Goal: Task Accomplishment & Management: Use online tool/utility

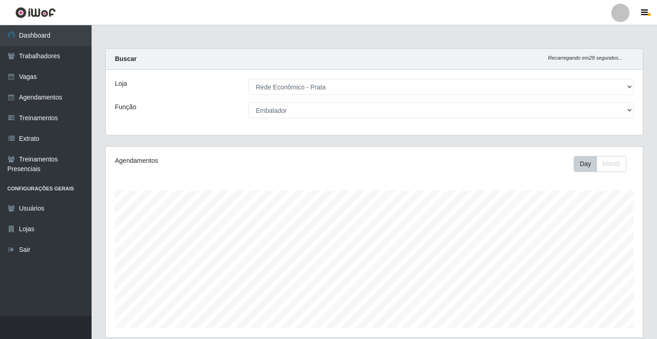
select select "192"
select select "1"
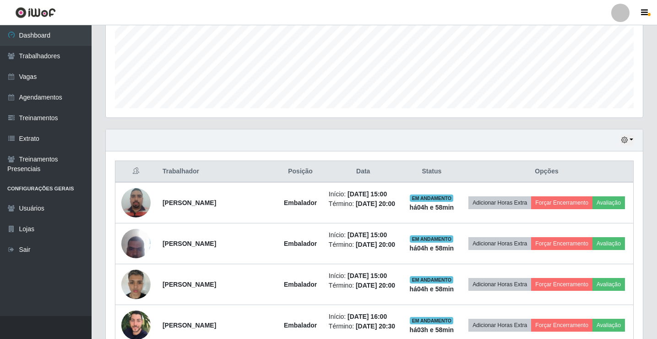
scroll to position [229, 0]
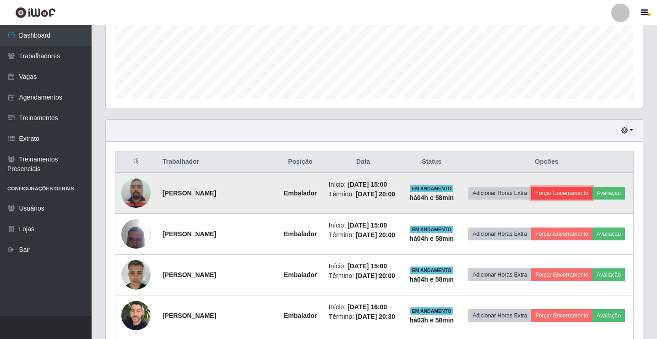
click at [583, 190] on button "Forçar Encerramento" at bounding box center [561, 192] width 61 height 13
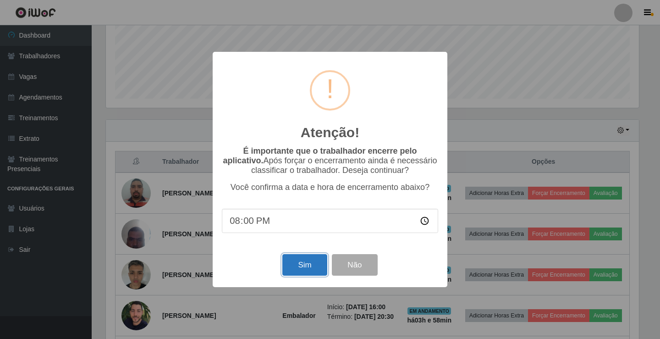
click at [290, 266] on button "Sim" at bounding box center [304, 265] width 44 height 22
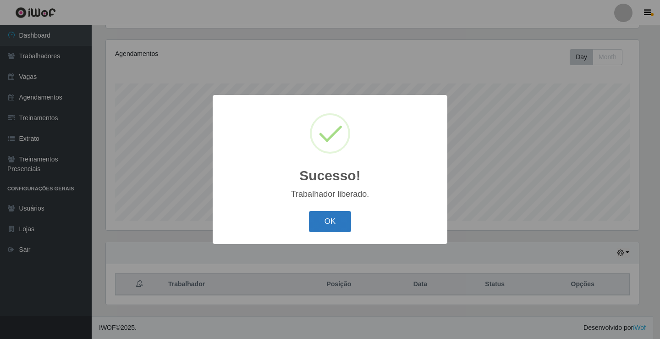
click at [328, 219] on button "OK" at bounding box center [330, 222] width 43 height 22
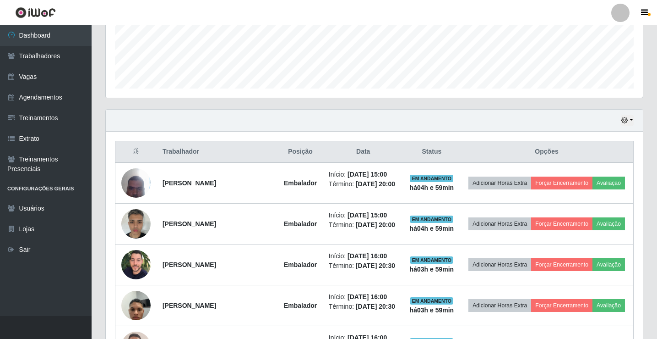
scroll to position [244, 0]
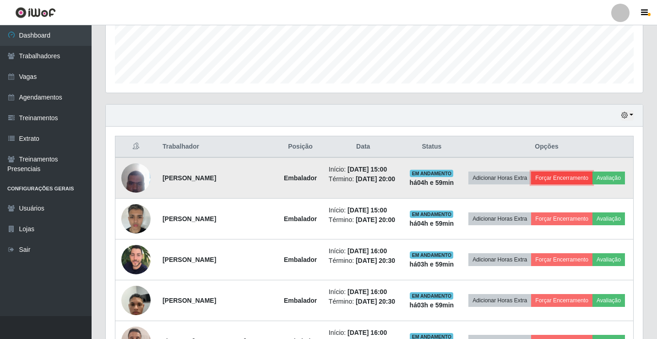
click at [593, 175] on button "Forçar Encerramento" at bounding box center [561, 177] width 61 height 13
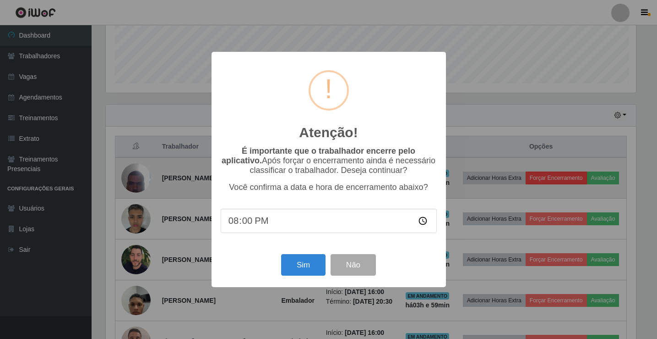
scroll to position [190, 533]
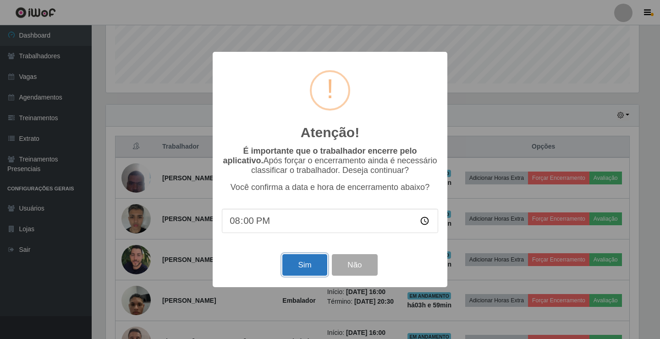
click at [302, 270] on button "Sim" at bounding box center [304, 265] width 44 height 22
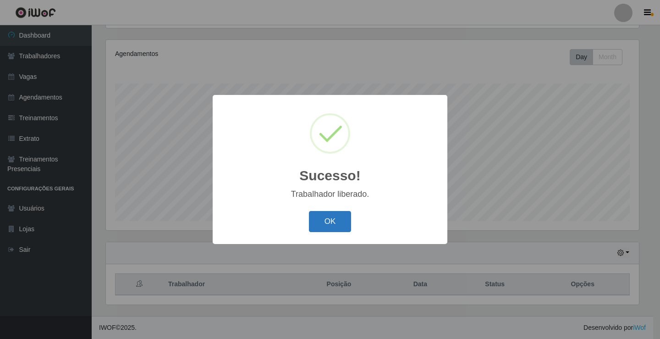
click at [321, 230] on button "OK" at bounding box center [330, 222] width 43 height 22
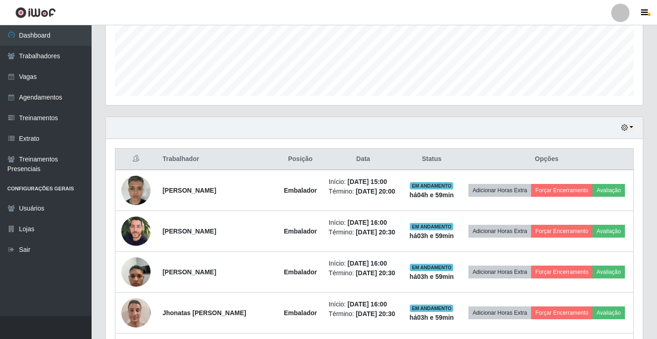
scroll to position [244, 0]
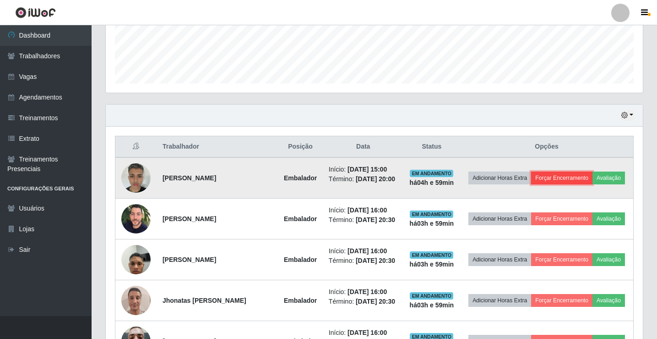
click at [580, 175] on button "Forçar Encerramento" at bounding box center [561, 177] width 61 height 13
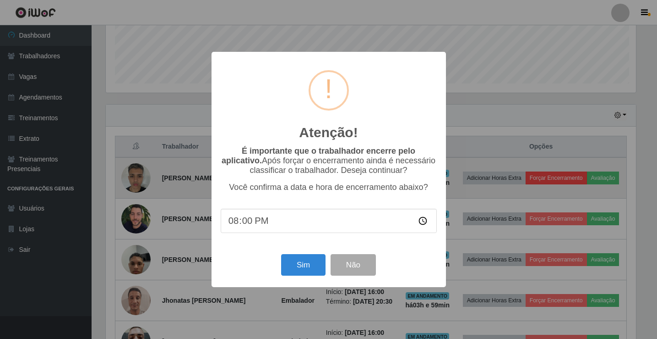
scroll to position [190, 533]
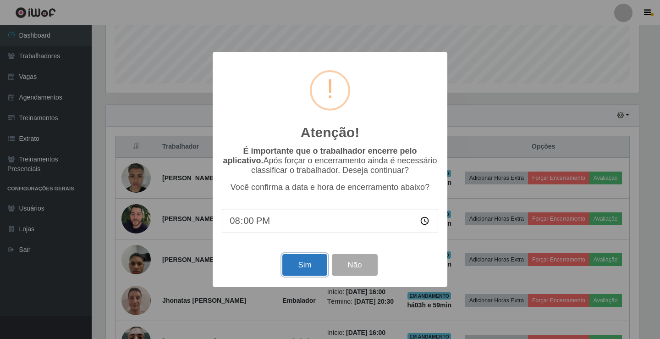
click at [309, 261] on button "Sim" at bounding box center [304, 265] width 44 height 22
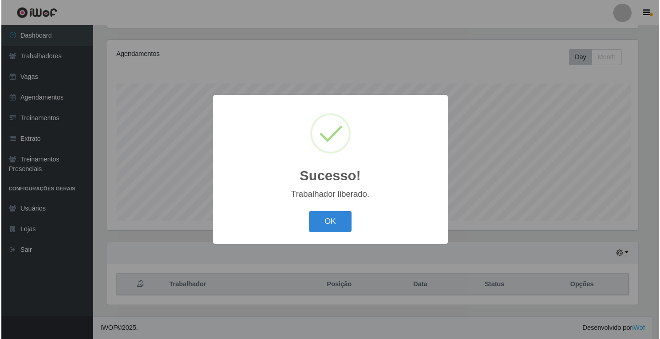
scroll to position [0, 0]
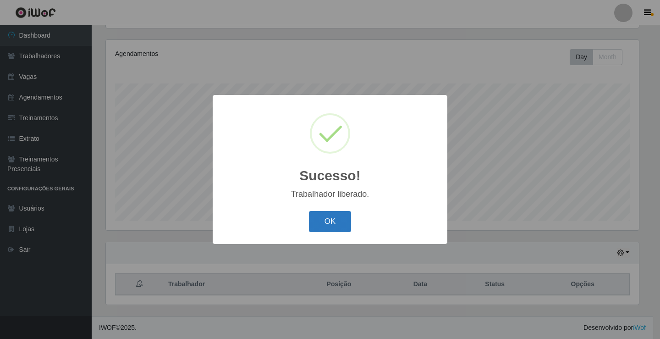
click at [329, 217] on button "OK" at bounding box center [330, 222] width 43 height 22
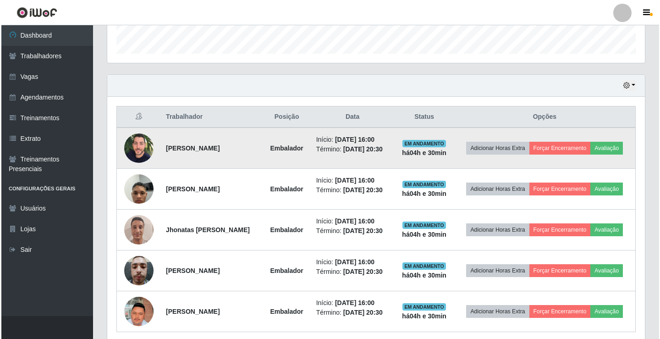
scroll to position [290, 0]
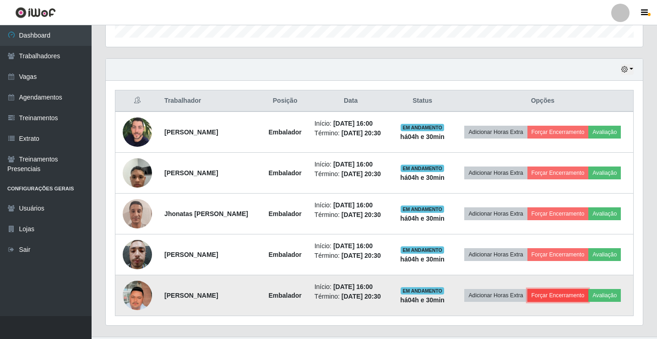
click at [547, 295] on button "Forçar Encerramento" at bounding box center [558, 295] width 61 height 13
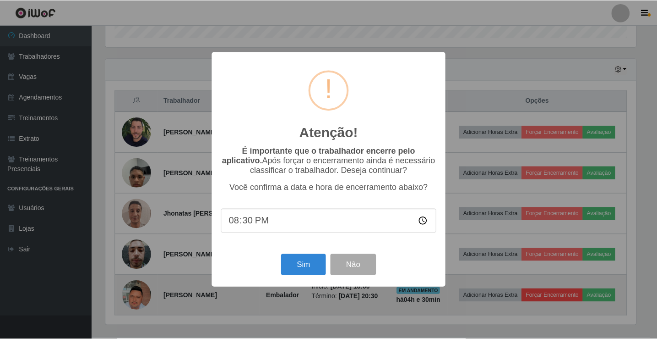
scroll to position [190, 533]
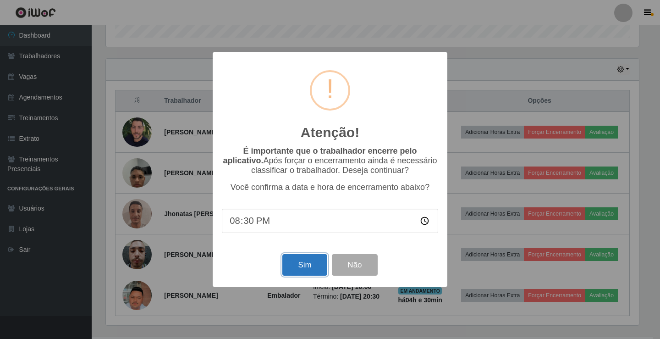
click at [305, 266] on button "Sim" at bounding box center [304, 265] width 44 height 22
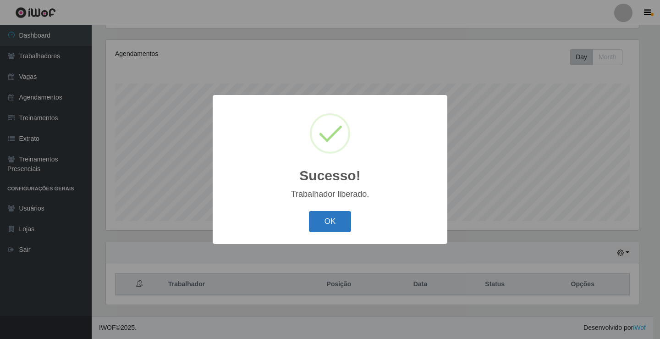
click at [315, 225] on button "OK" at bounding box center [330, 222] width 43 height 22
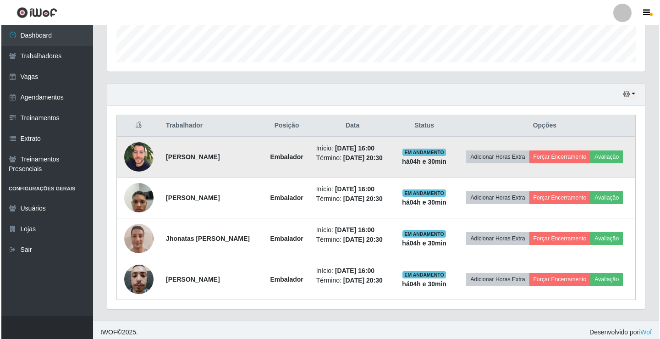
scroll to position [270, 0]
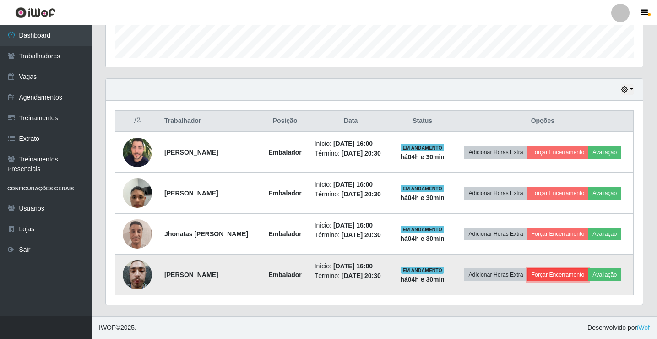
click at [561, 277] on button "Forçar Encerramento" at bounding box center [558, 274] width 61 height 13
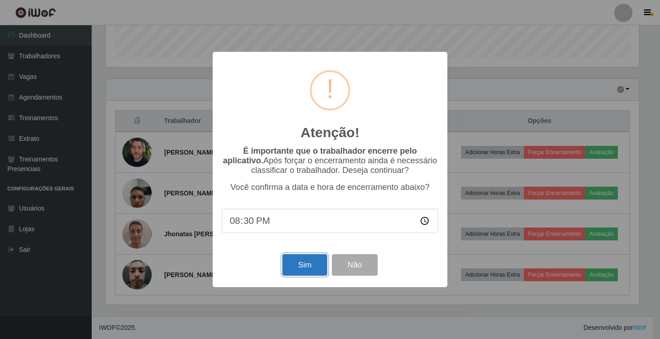
click at [298, 275] on button "Sim" at bounding box center [304, 265] width 44 height 22
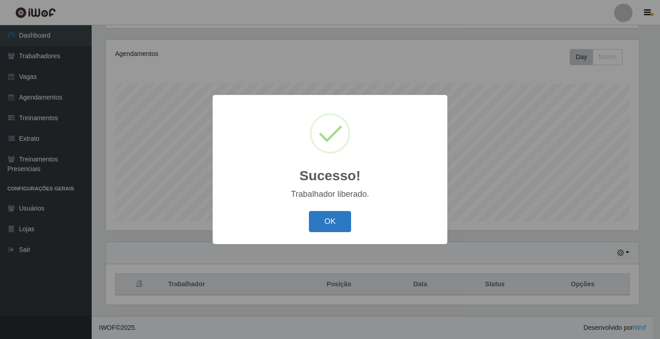
click at [329, 223] on button "OK" at bounding box center [330, 222] width 43 height 22
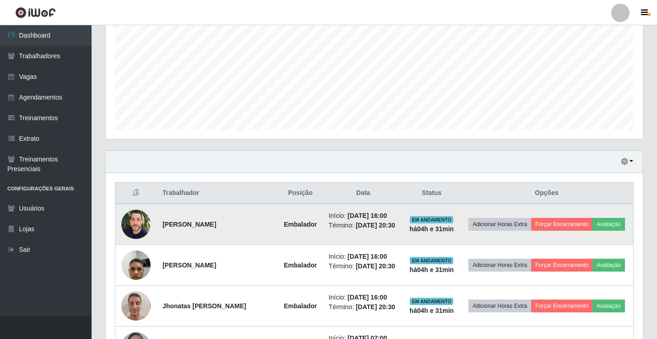
scroll to position [198, 0]
click at [585, 219] on button "Forçar Encerramento" at bounding box center [561, 223] width 61 height 13
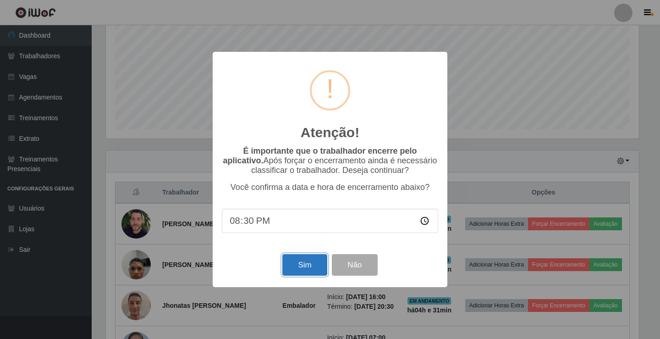
click at [312, 268] on button "Sim" at bounding box center [304, 265] width 44 height 22
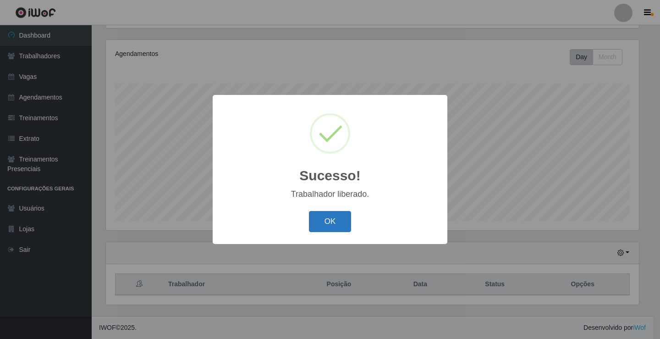
click at [330, 228] on button "OK" at bounding box center [330, 222] width 43 height 22
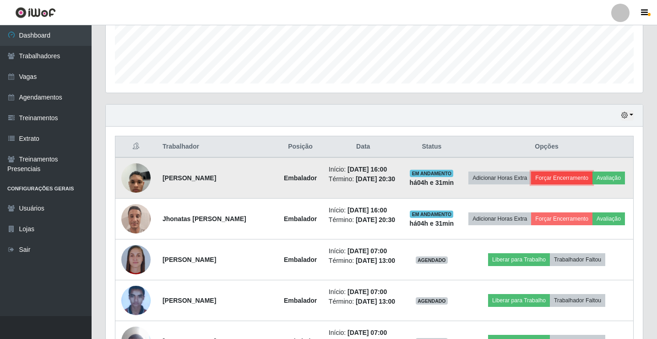
click at [581, 171] on button "Forçar Encerramento" at bounding box center [561, 177] width 61 height 13
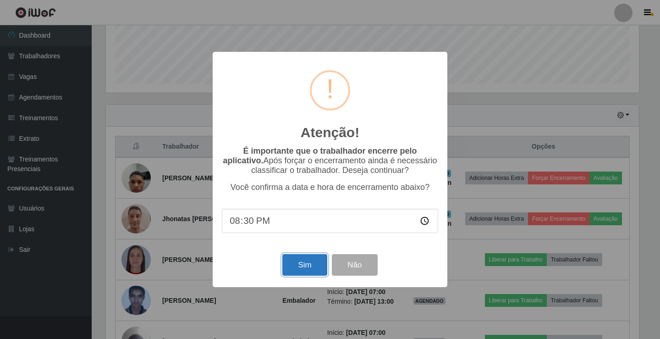
click at [317, 267] on button "Sim" at bounding box center [304, 265] width 44 height 22
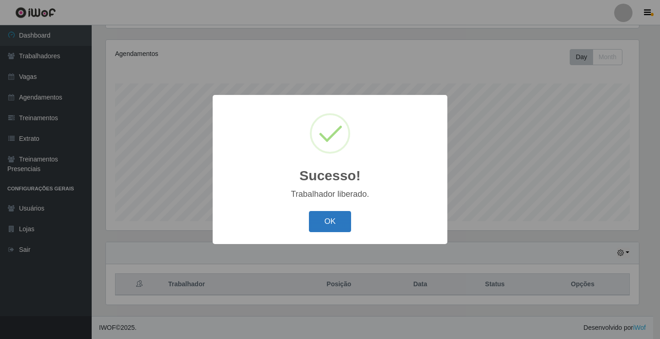
click at [320, 220] on button "OK" at bounding box center [330, 222] width 43 height 22
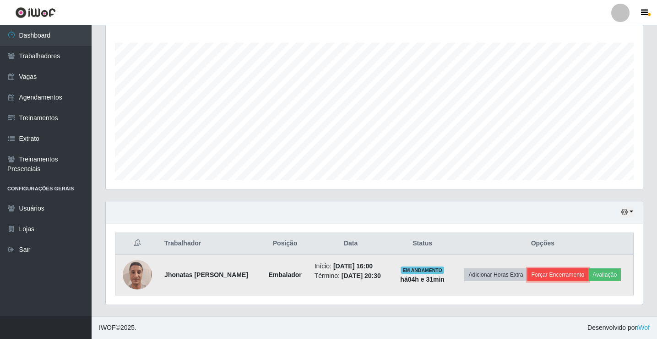
click at [556, 270] on button "Forçar Encerramento" at bounding box center [558, 274] width 61 height 13
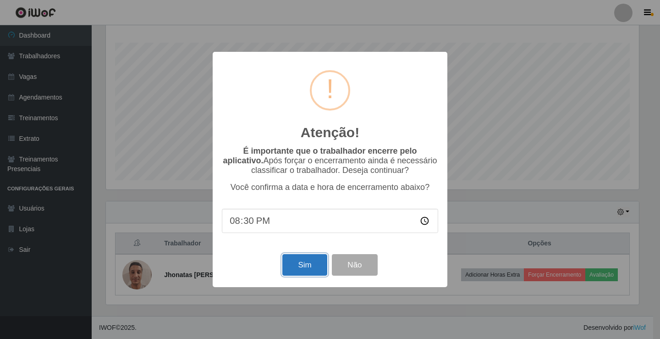
click at [291, 270] on button "Sim" at bounding box center [304, 265] width 44 height 22
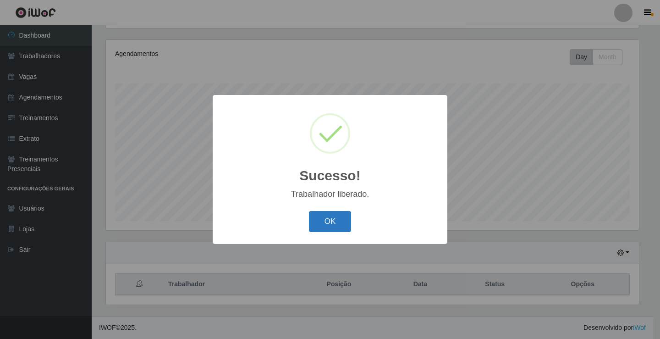
click at [321, 225] on button "OK" at bounding box center [330, 222] width 43 height 22
